Goal: Task Accomplishment & Management: Use online tool/utility

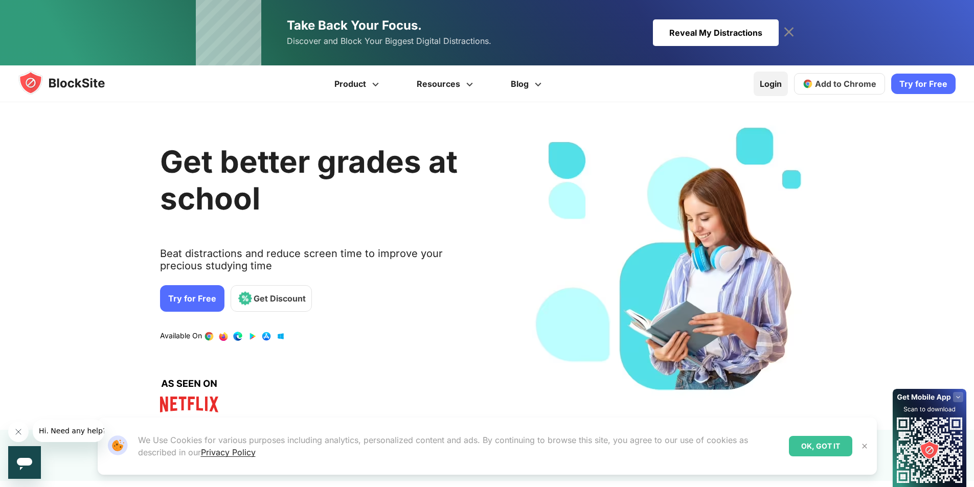
click at [771, 85] on link "Login" at bounding box center [771, 84] width 34 height 25
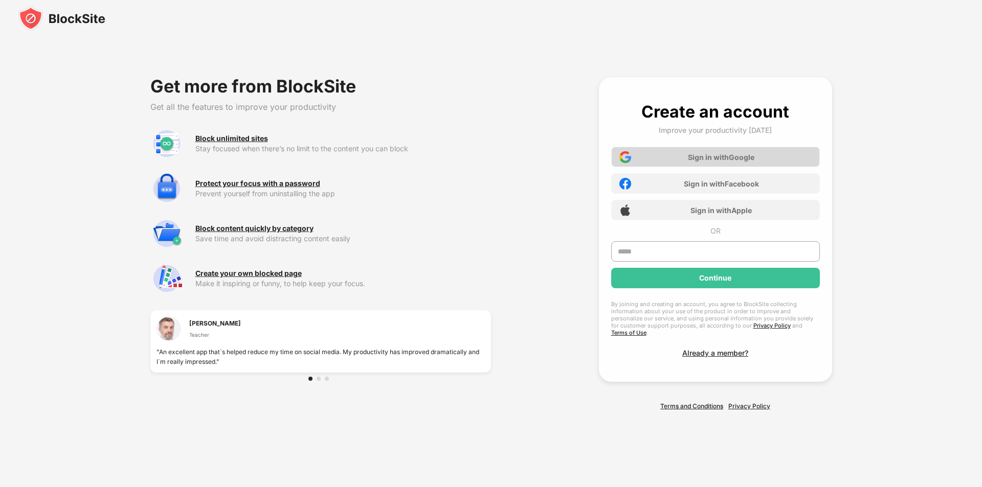
click at [755, 167] on div "Sign in with Google" at bounding box center [715, 157] width 209 height 20
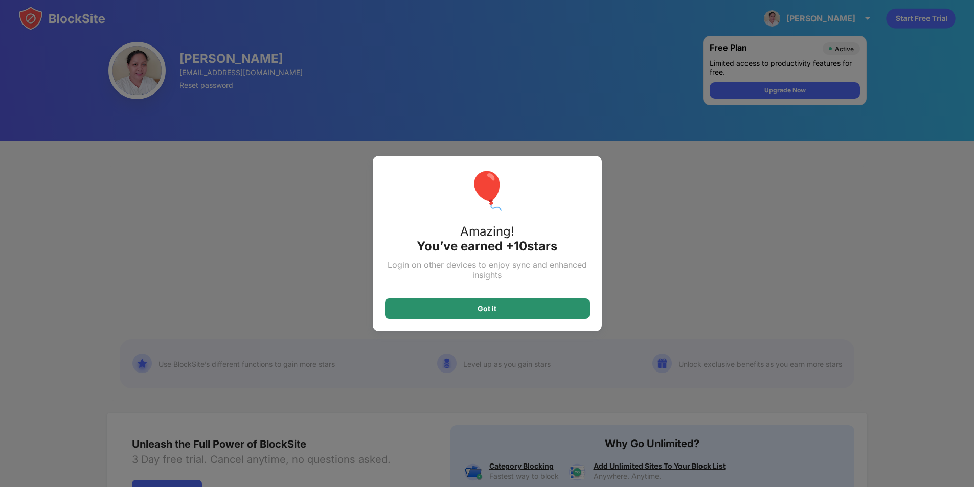
click at [529, 315] on div "Got it" at bounding box center [487, 309] width 205 height 20
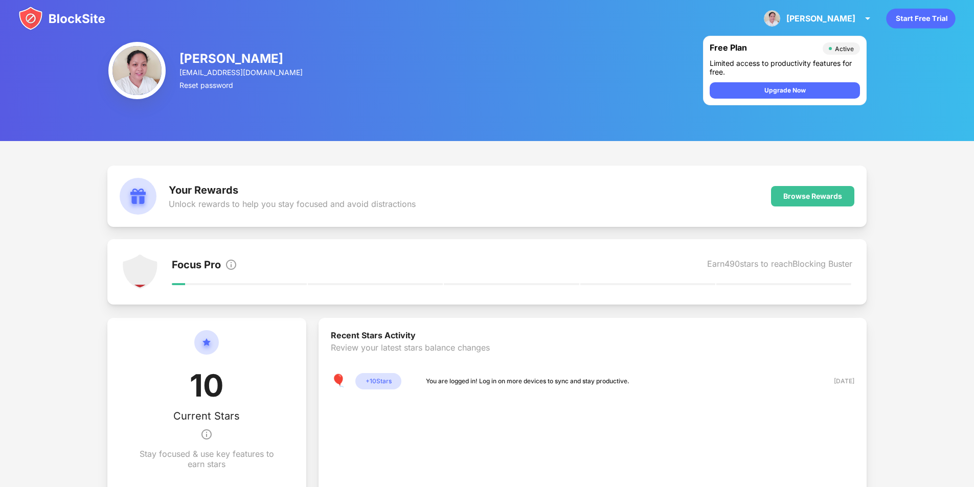
click at [926, 18] on icon "animation" at bounding box center [920, 19] width 69 height 20
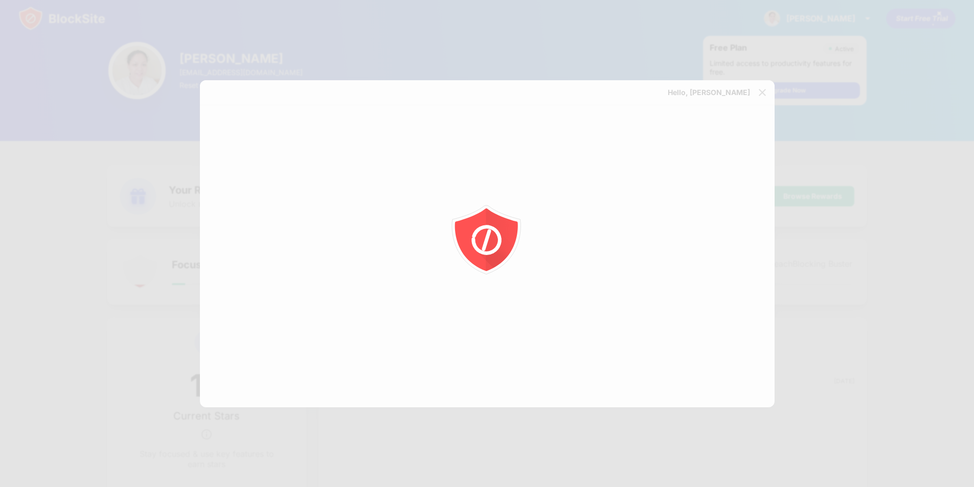
click at [905, 156] on div at bounding box center [487, 243] width 974 height 487
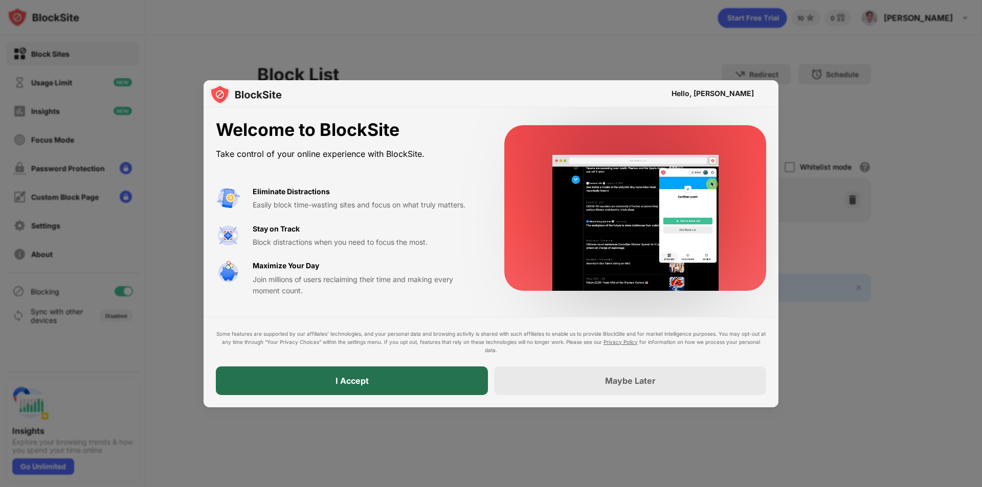
click at [398, 384] on div "I Accept" at bounding box center [352, 381] width 272 height 29
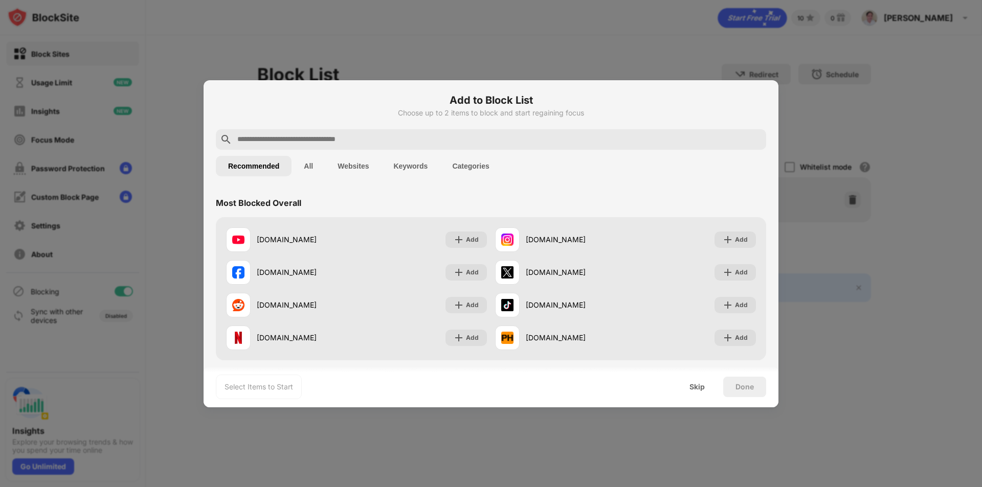
click at [357, 136] on input "text" at bounding box center [499, 139] width 526 height 12
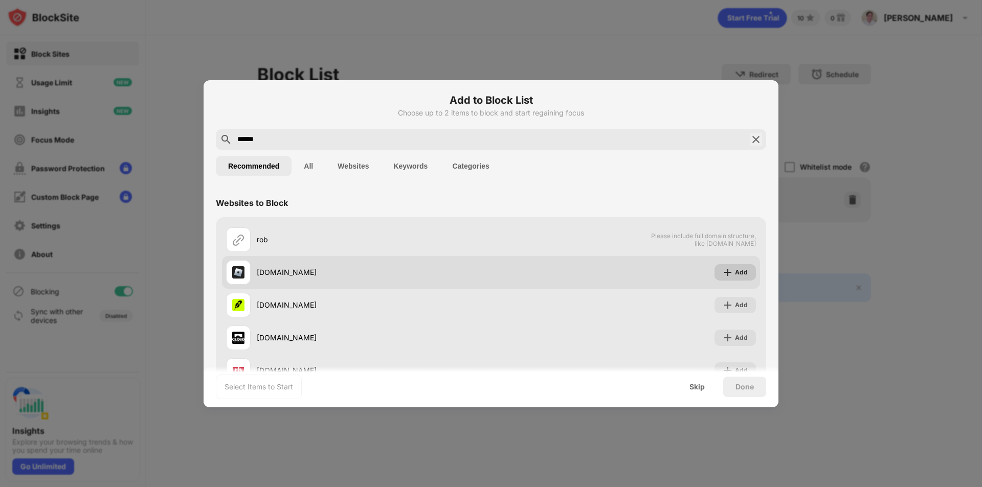
click at [724, 271] on img at bounding box center [728, 272] width 10 height 10
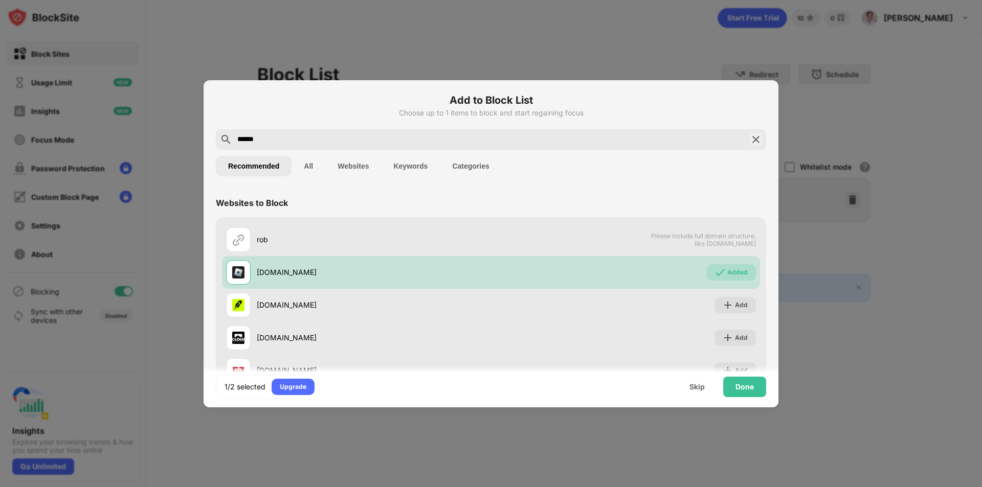
click at [289, 140] on input "******" at bounding box center [490, 139] width 509 height 12
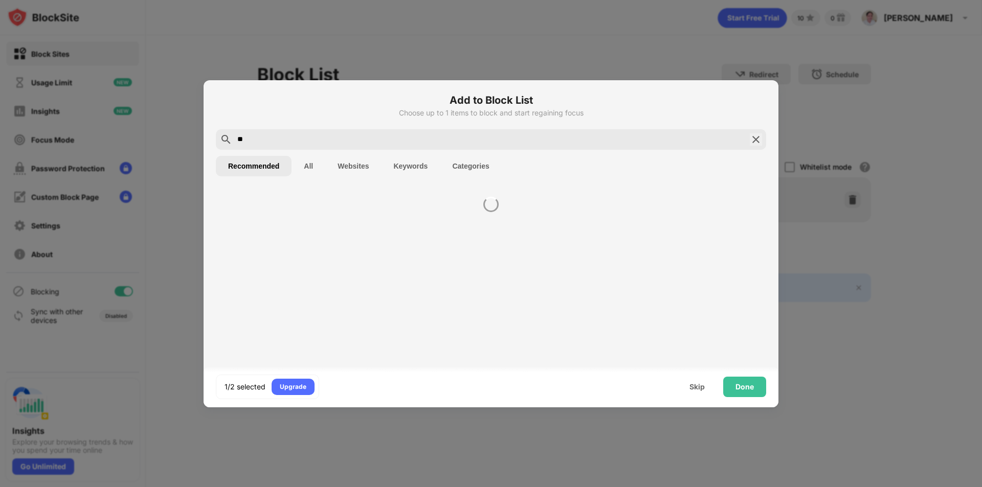
type input "*"
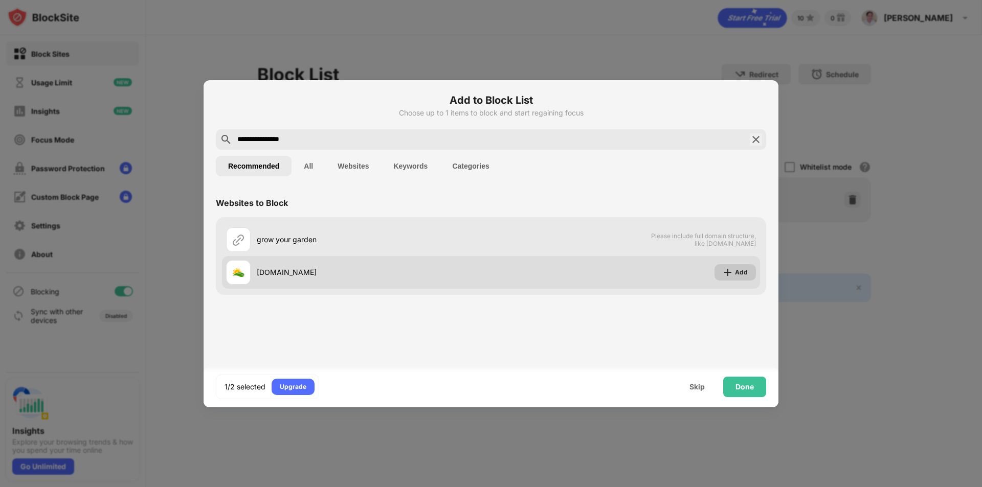
type input "**********"
click at [732, 272] on img at bounding box center [728, 272] width 10 height 10
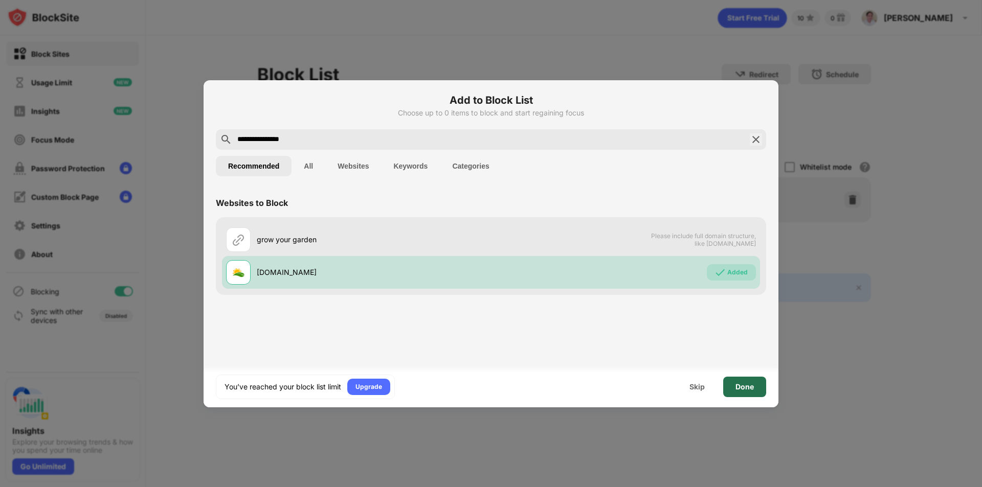
click at [728, 390] on div "Done" at bounding box center [744, 387] width 43 height 20
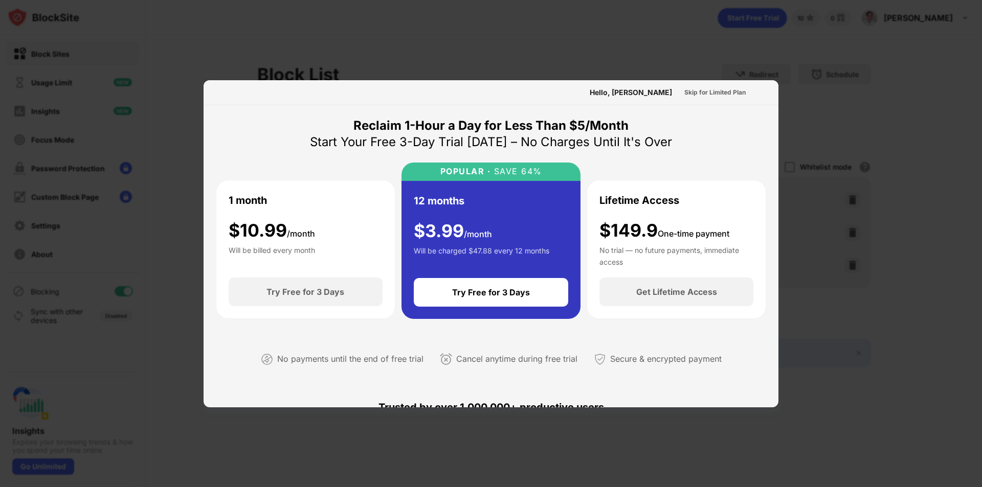
click at [905, 75] on div at bounding box center [491, 243] width 982 height 487
